Goal: Task Accomplishment & Management: Complete application form

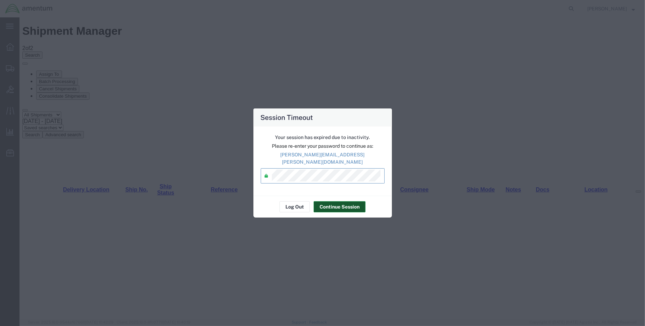
click at [337, 202] on button "Continue Session" at bounding box center [339, 206] width 52 height 11
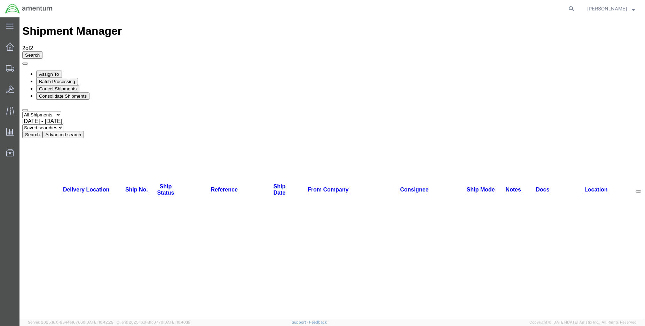
click at [11, 10] on img at bounding box center [29, 8] width 48 height 10
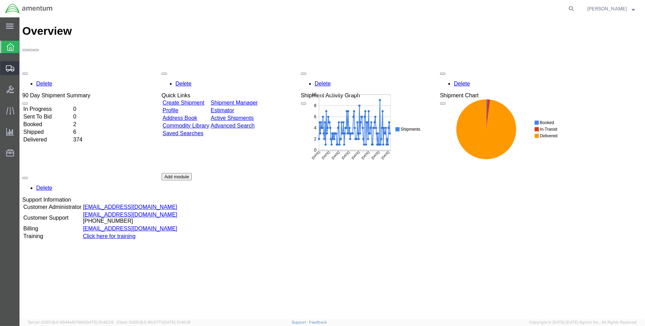
click at [0, 0] on span "Create Shipment" at bounding box center [0, 0] width 0 height 0
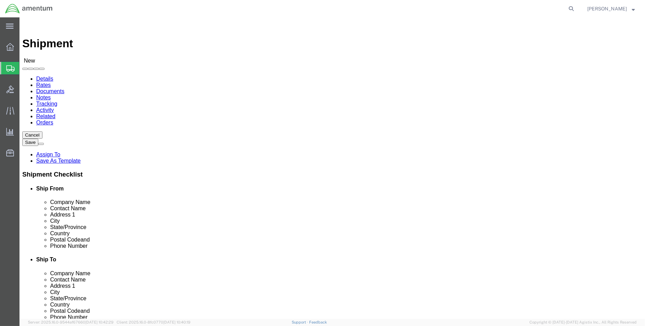
select select
select select "MYPROFILE"
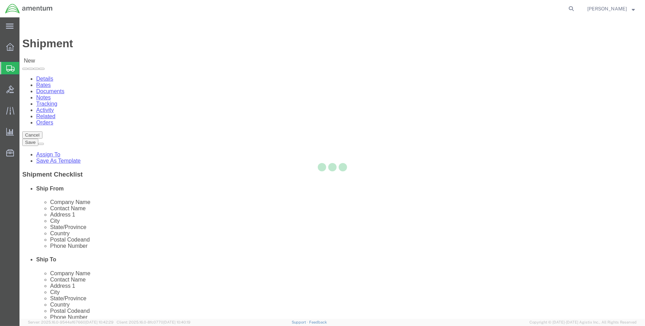
select select "LA"
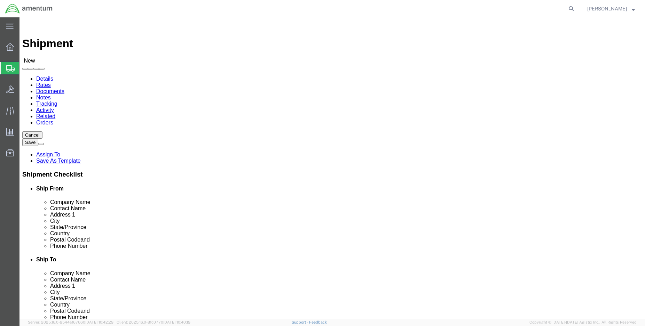
type input "wbe"
select select "49918"
select select "WA"
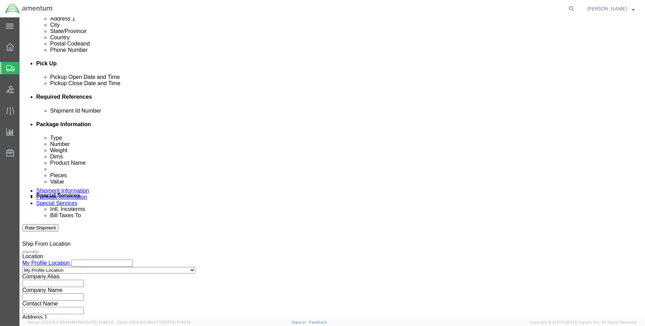
scroll to position [270, 0]
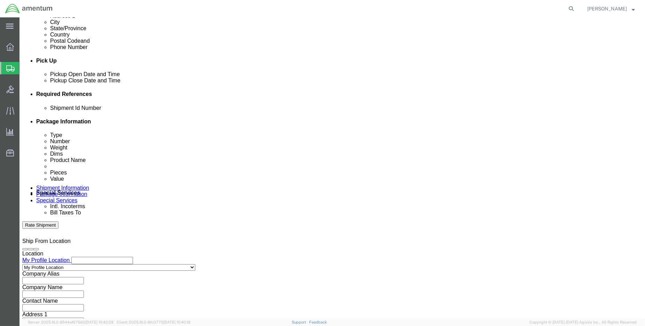
click div "[DATE] 1:00 PM"
type input "3:00 PM"
click button "Apply"
click button "Add reference"
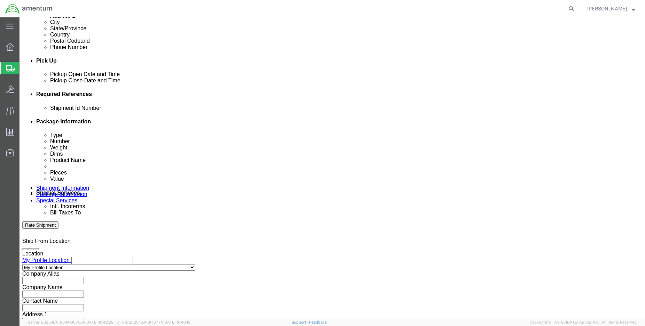
click button "Add reference"
click input "text"
type input "e"
type input "ENO Shipment:"
click select "Select Account Type Activity ID Airline Appointment Number ASN Batch Request # …"
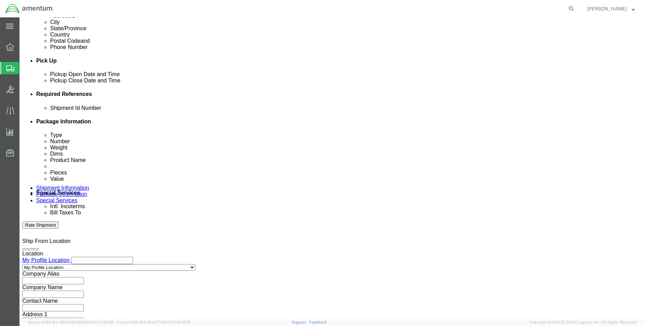
select select "DEPT"
click select "Select Account Type Activity ID Airline Appointment Number ASN Batch Request # …"
click input "text"
type input "CBP"
select select "CUSTREF"
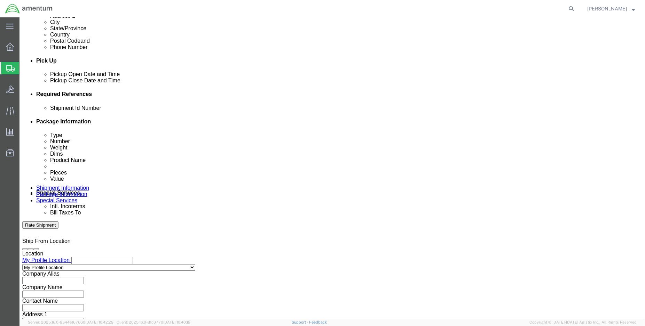
type input "WBE usage: 323590"
select select "PROJNUM"
paste input "6118.03.03.2219.000.ENO.0000"
type input "6118.03.03.2219.000.ENO.0000"
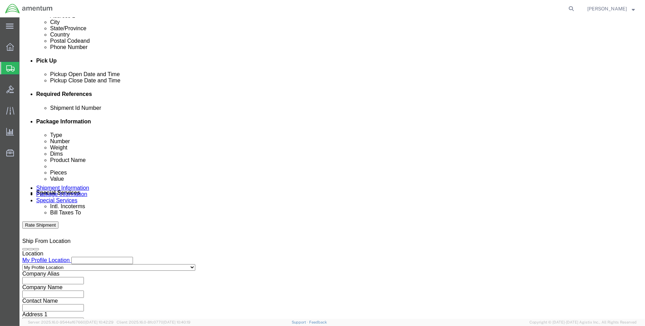
scroll to position [0, 0]
click input "ENO Shipment:"
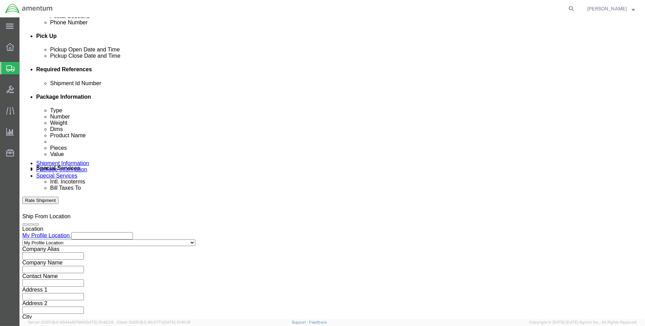
scroll to position [309, 0]
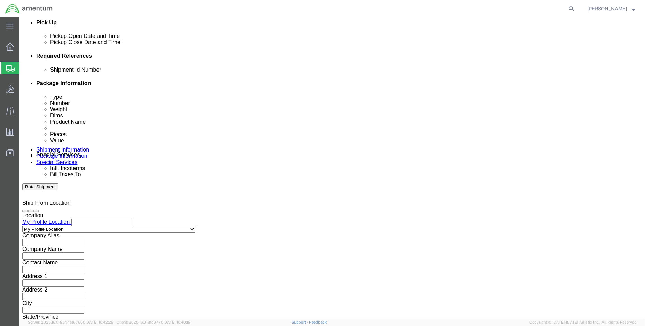
type input "ENO Shipment: 94387"
click button "Continue"
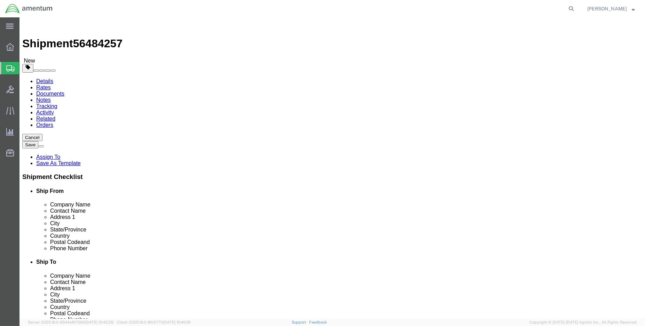
click select "Select BCK Boxes Bale(s) Basket(s) Bolt(s) Bottle(s) Buckets Bulk Bundle(s) Can…"
select select "ENV"
click select "Select BCK Boxes Bale(s) Basket(s) Bolt(s) Bottle(s) Buckets Bulk Bundle(s) Can…"
type input "9.50"
type input "12.50"
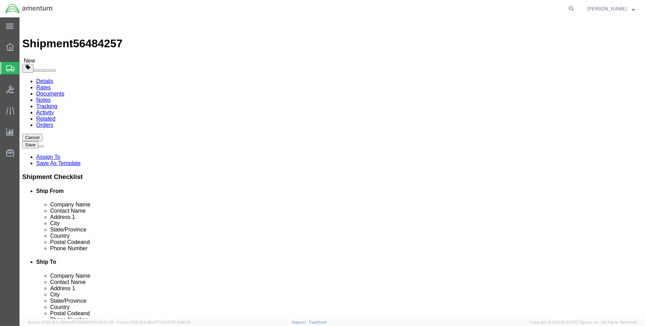
type input "0.25"
type input "1"
click span
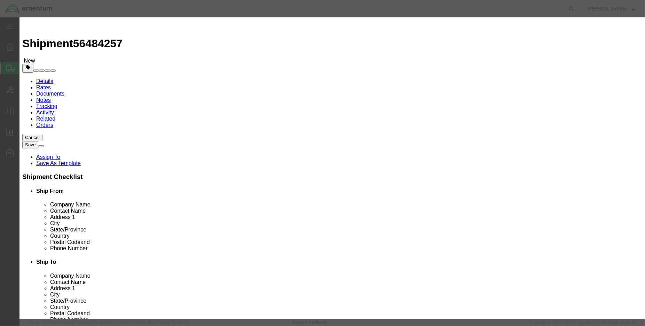
click input "text"
type input "355A12511320"
click span "Name:"
select select "USD"
type input "PEEL SHIM"
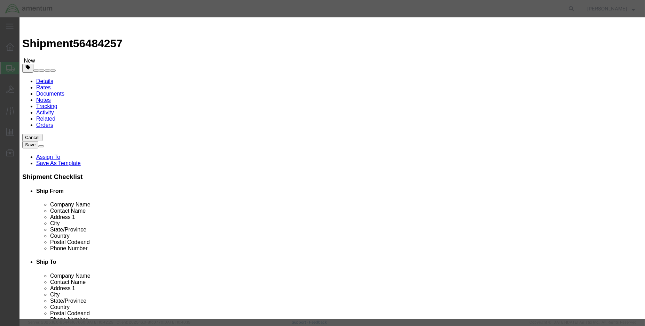
type input "355A12511320"
type input "PEEL SHIM (PN: 355A12511320)"
select select "US"
click input "text"
type input "1.00"
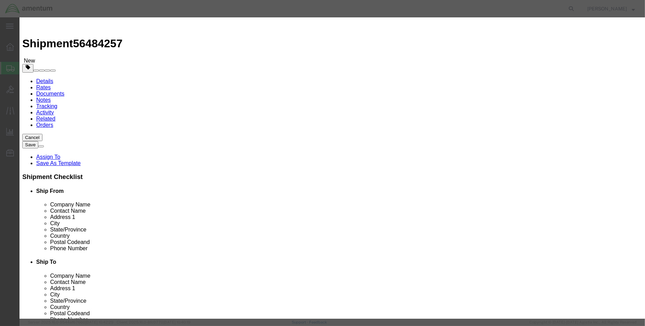
click input "text"
type input "100.00"
click button "Save & Close"
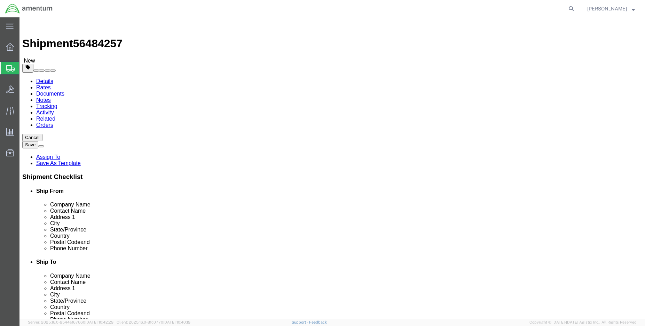
click button "Rate Shipment"
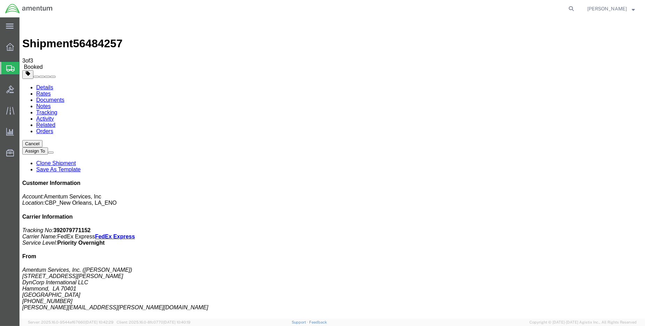
drag, startPoint x: 583, startPoint y: 105, endPoint x: 546, endPoint y: 106, distance: 36.9
click at [546, 228] on p "Tracking No: 392079771152 Carrier Name: FedEx Express FedEx Express Service Lev…" at bounding box center [332, 237] width 620 height 19
copy b "392079771152"
click at [42, 85] on link "Details" at bounding box center [44, 88] width 17 height 6
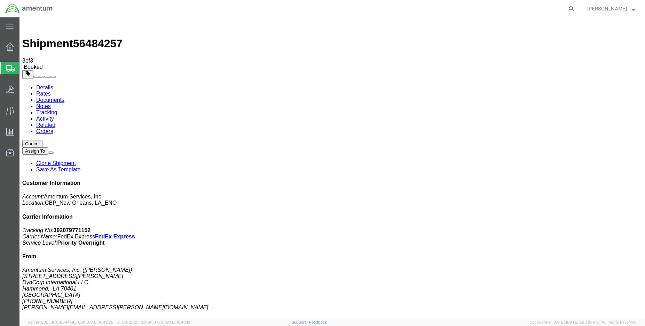
click button "button"
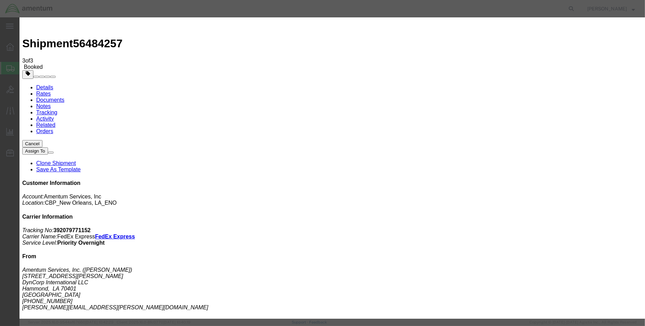
click div "[DATE] 12:00 PM"
type input "1:00 PM"
click button "Apply"
click button "Save"
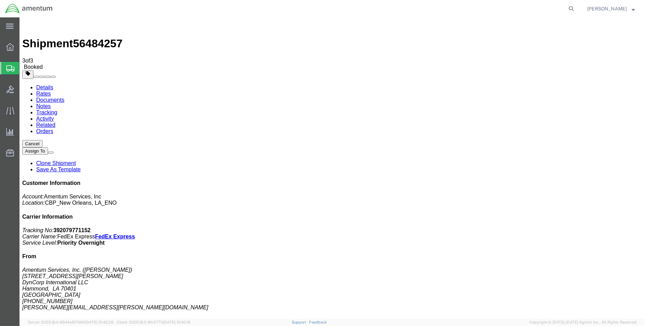
click button "Close"
click at [9, 7] on img at bounding box center [29, 8] width 48 height 10
